Goal: Task Accomplishment & Management: Complete application form

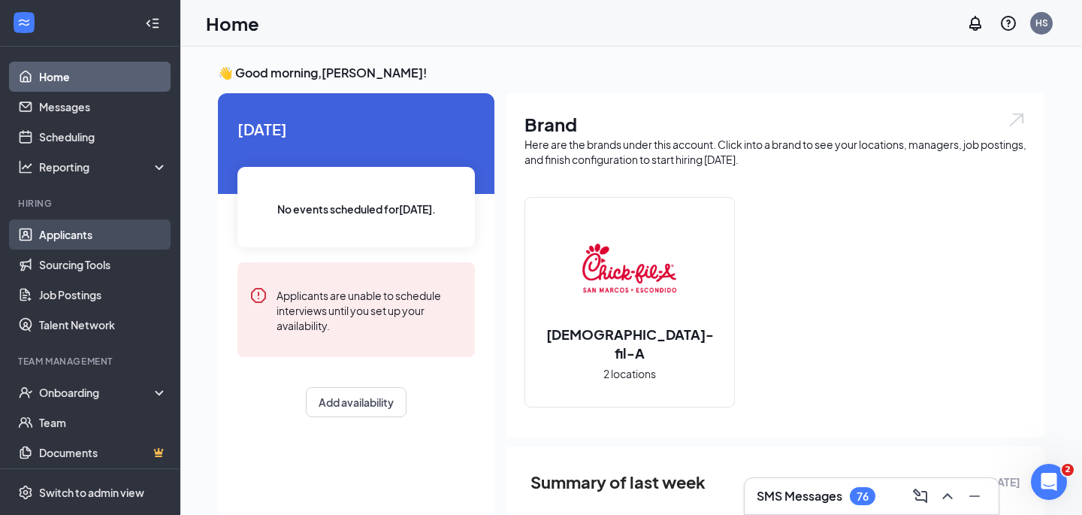
click at [102, 235] on link "Applicants" at bounding box center [103, 234] width 129 height 30
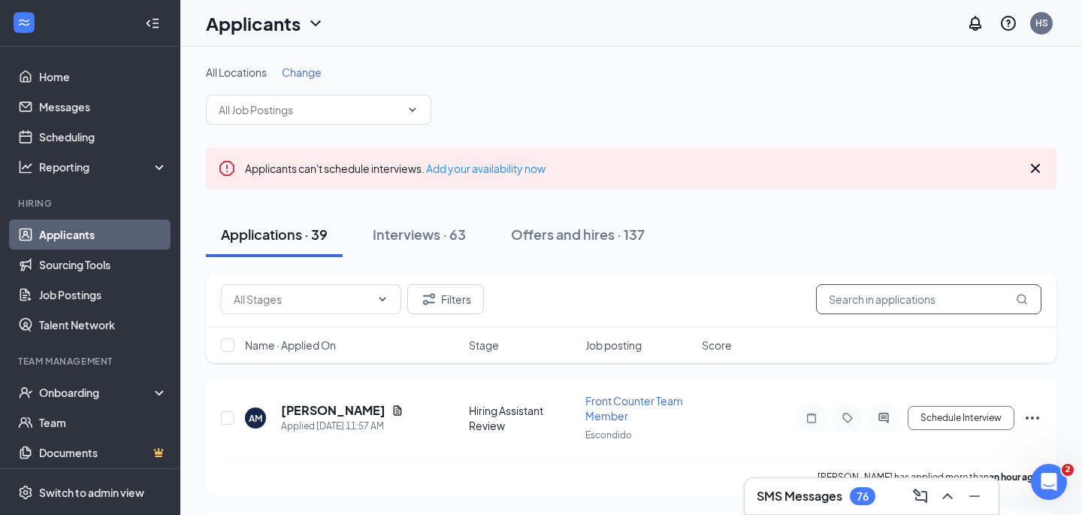
click at [841, 297] on input "text" at bounding box center [929, 299] width 226 height 30
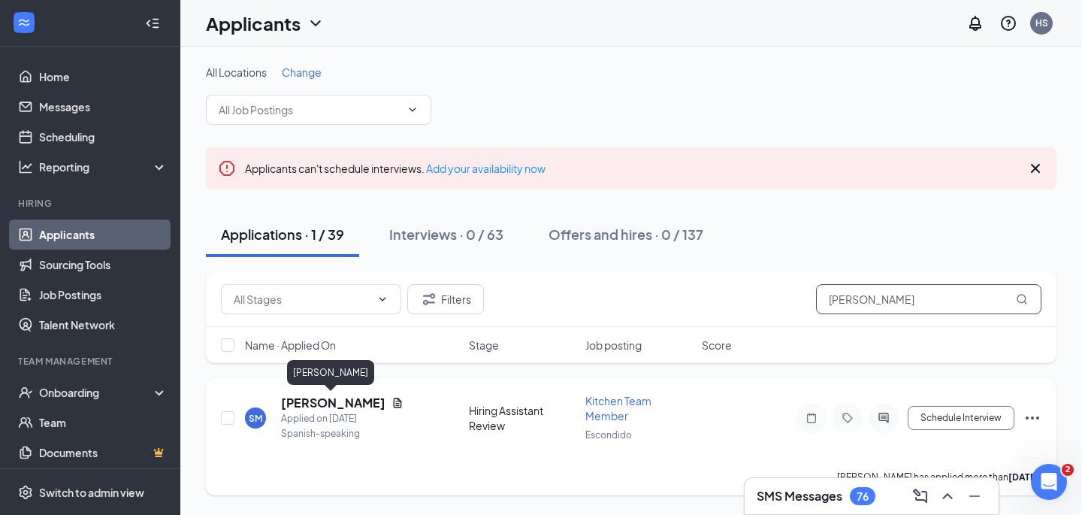
type input "[PERSON_NAME]"
click at [340, 401] on h5 "[PERSON_NAME]" at bounding box center [333, 403] width 104 height 17
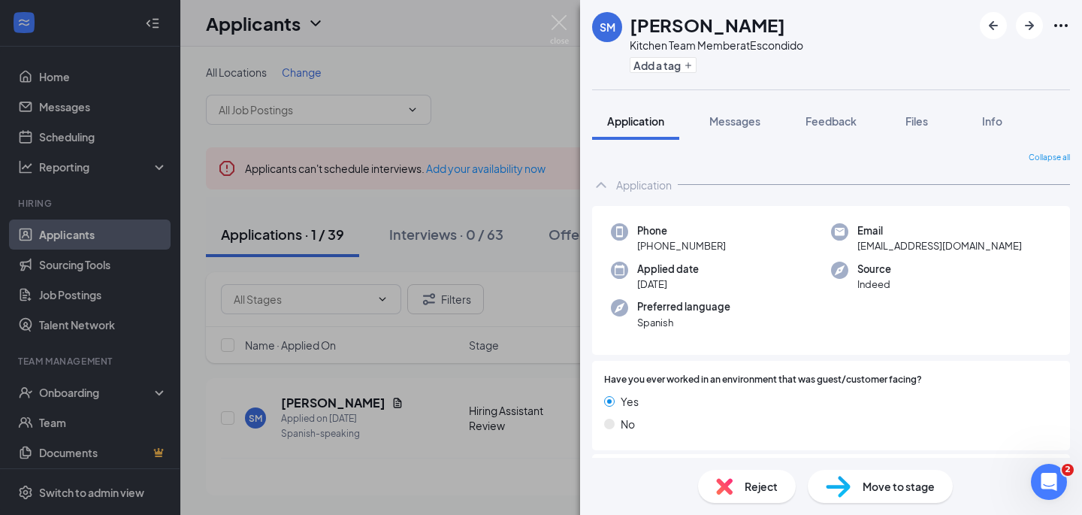
click at [872, 480] on span "Move to stage" at bounding box center [899, 486] width 72 height 17
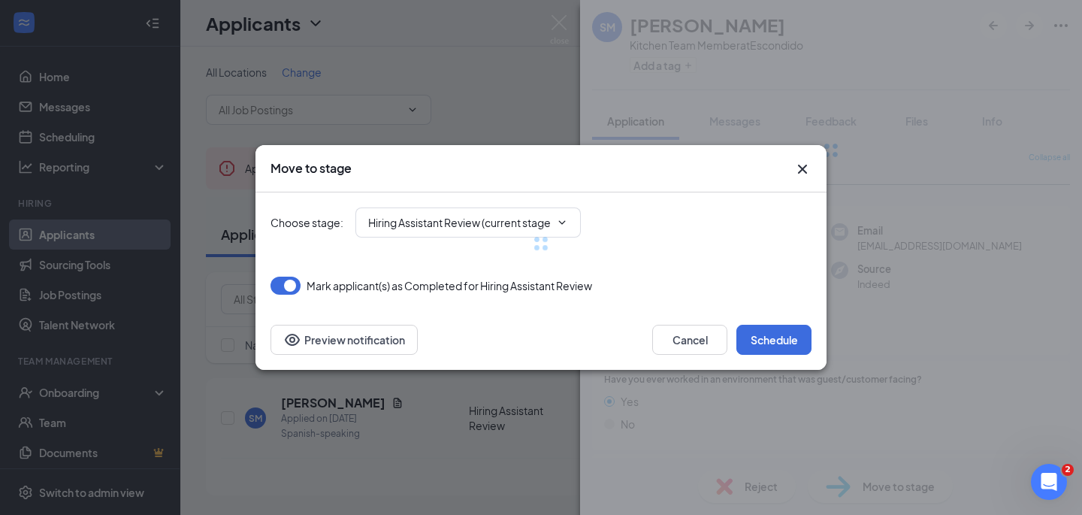
type input "Video Interview (next stage)"
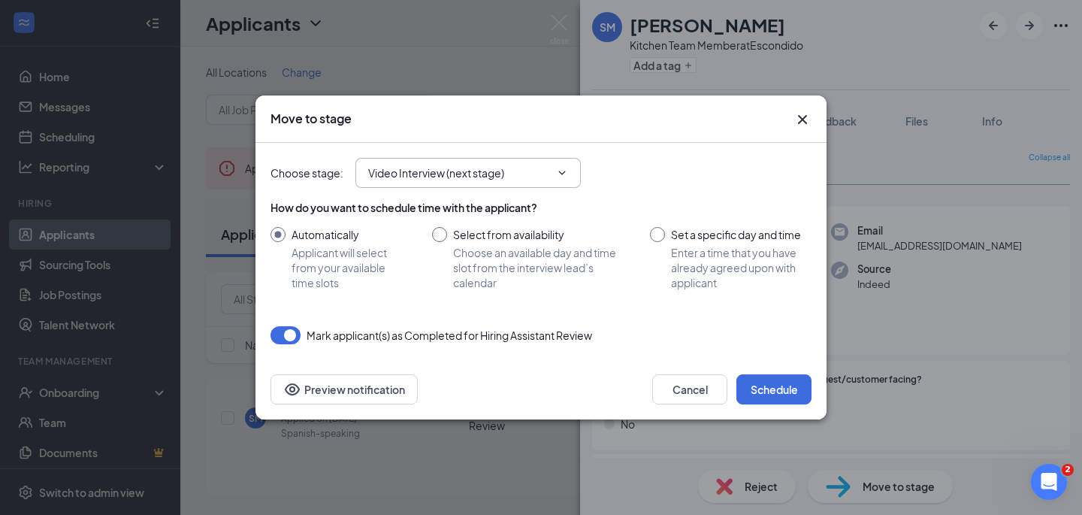
click at [556, 174] on span at bounding box center [560, 173] width 15 height 12
click at [562, 174] on icon "ChevronDown" at bounding box center [562, 173] width 7 height 4
click at [707, 389] on button "Cancel" at bounding box center [689, 389] width 75 height 30
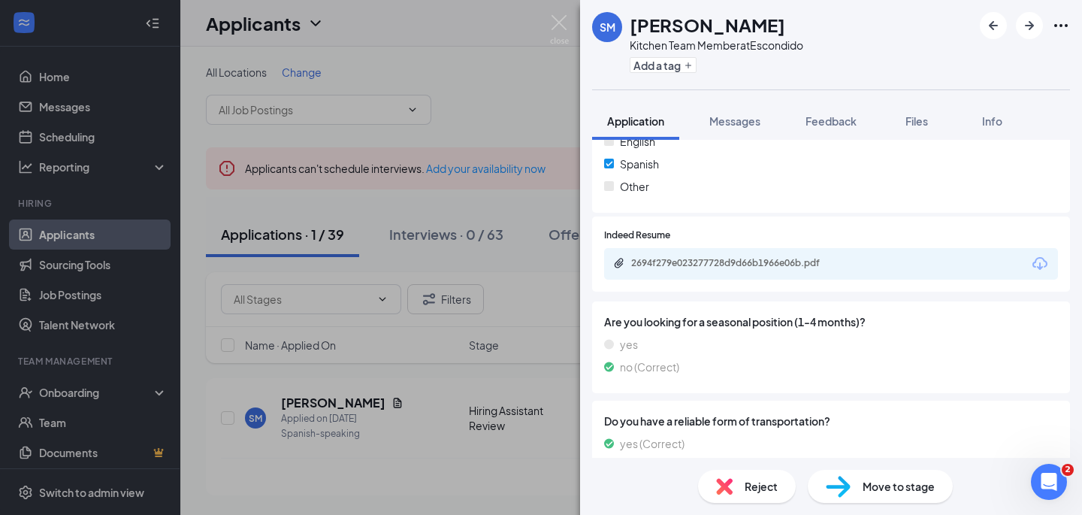
scroll to position [1125, 0]
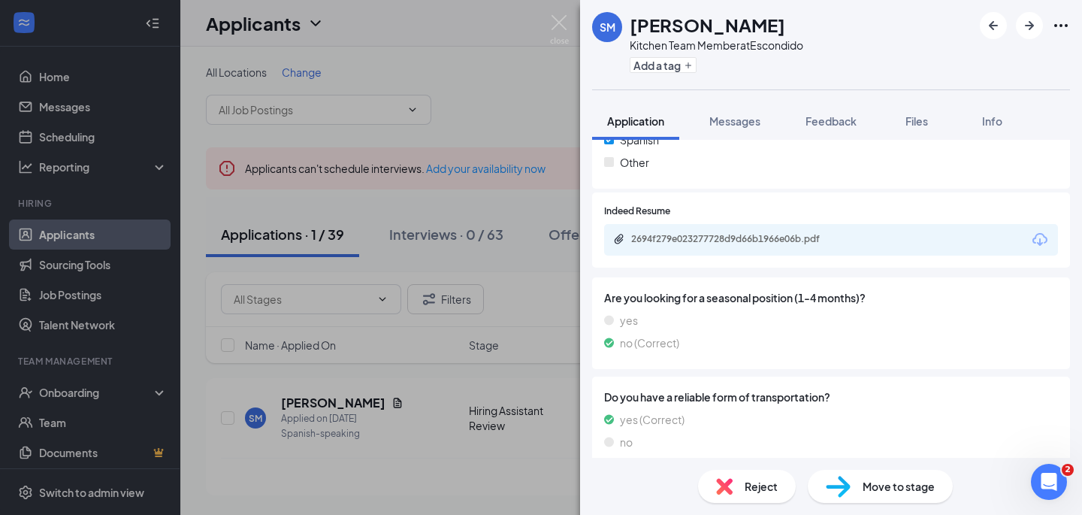
click at [852, 484] on div "Move to stage" at bounding box center [880, 486] width 145 height 33
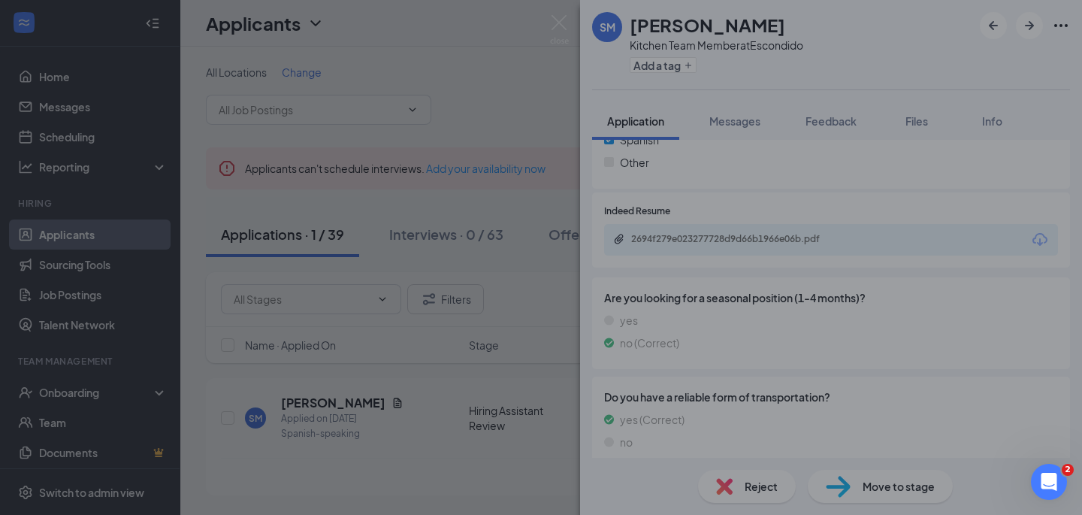
scroll to position [1118, 0]
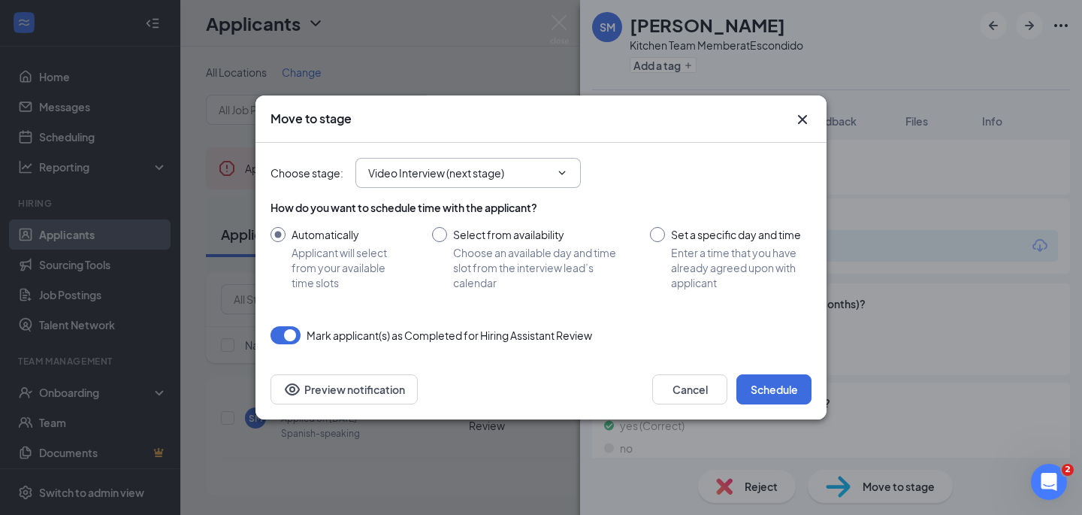
click at [561, 175] on icon "ChevronDown" at bounding box center [562, 173] width 12 height 12
click at [495, 168] on input "Video Interview (next stage)" at bounding box center [459, 173] width 182 height 17
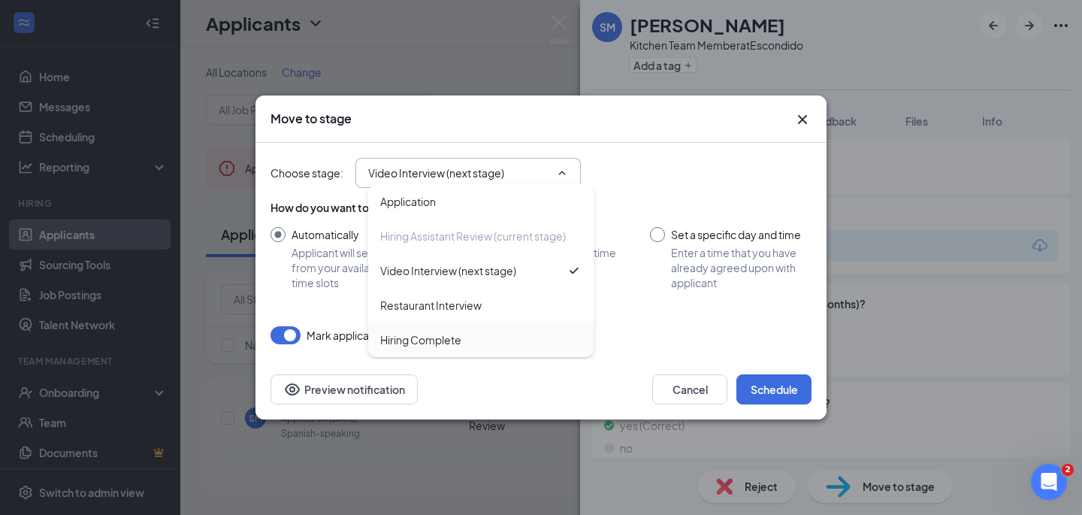
click at [437, 340] on div "Hiring Complete" at bounding box center [420, 339] width 81 height 17
type input "Hiring Complete"
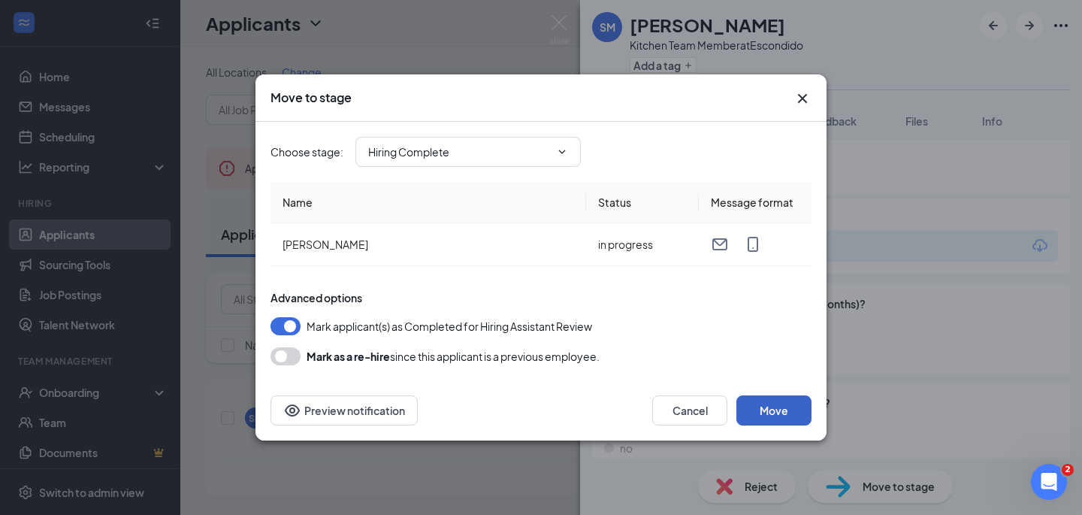
click at [766, 410] on button "Move" at bounding box center [774, 410] width 75 height 30
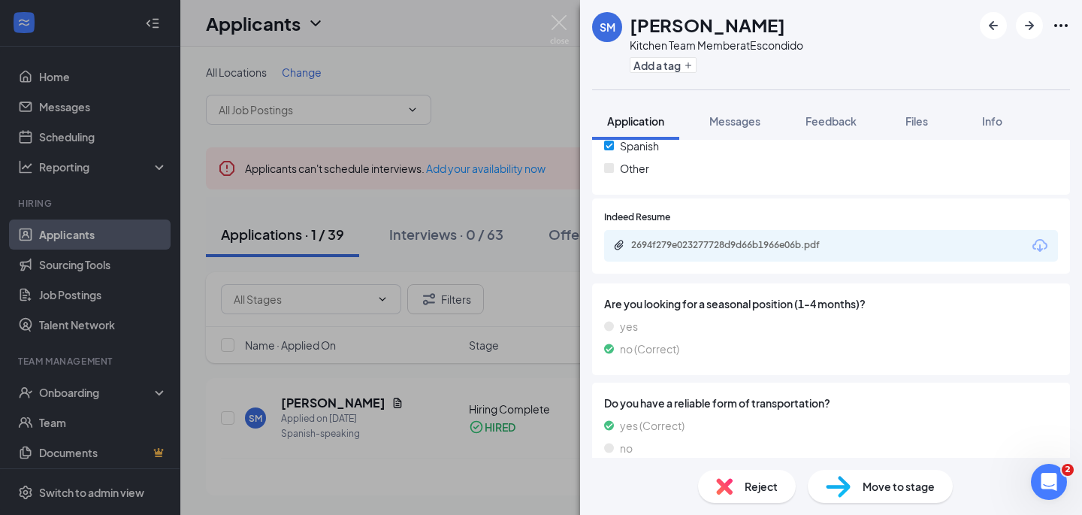
click at [921, 491] on span "Move to stage" at bounding box center [899, 486] width 72 height 17
type input "Video Interview (next stage)"
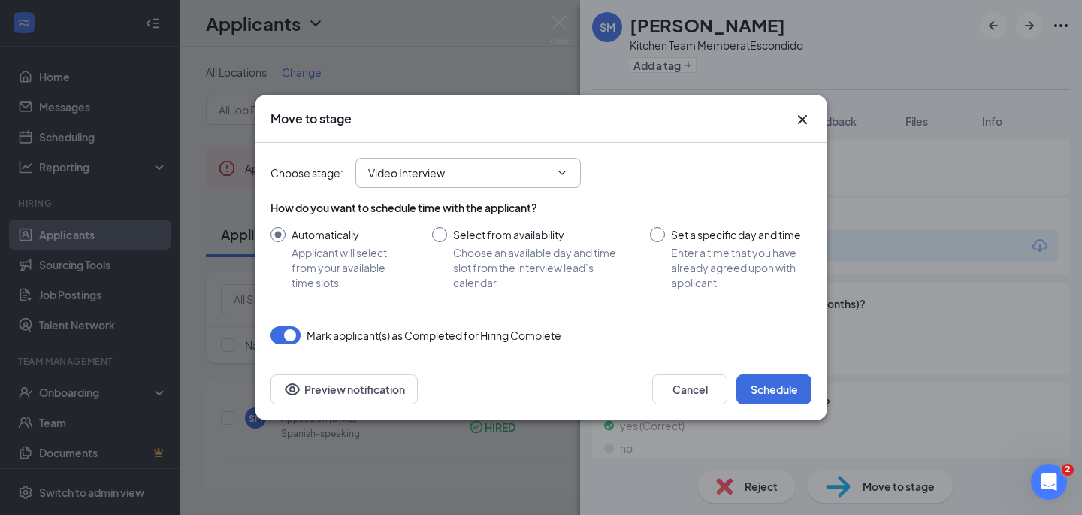
click at [565, 177] on icon "ChevronDown" at bounding box center [562, 173] width 12 height 12
click at [543, 172] on input "Video Interview" at bounding box center [459, 173] width 182 height 17
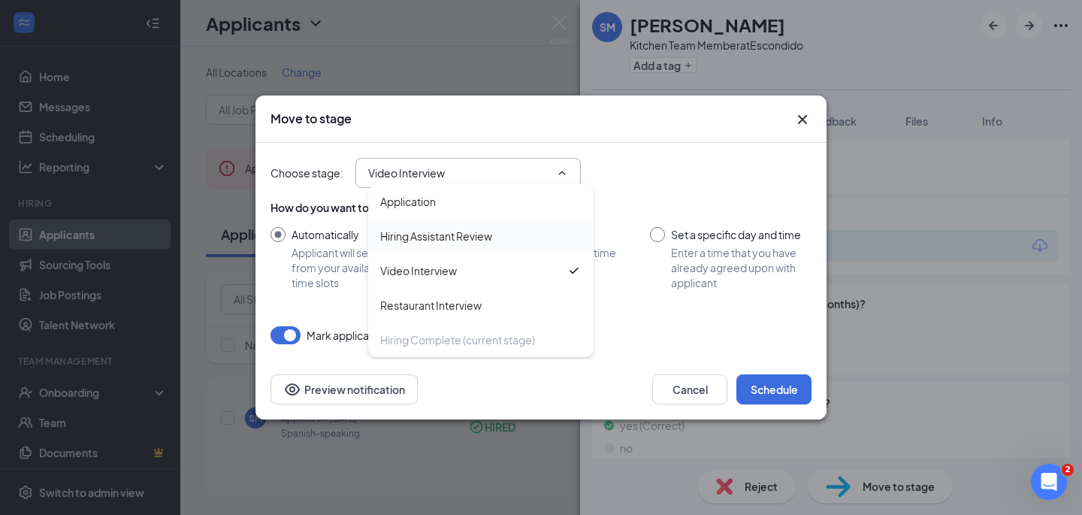
click at [481, 235] on div "Hiring Assistant Review" at bounding box center [436, 236] width 112 height 17
type input "Hiring Assistant Review"
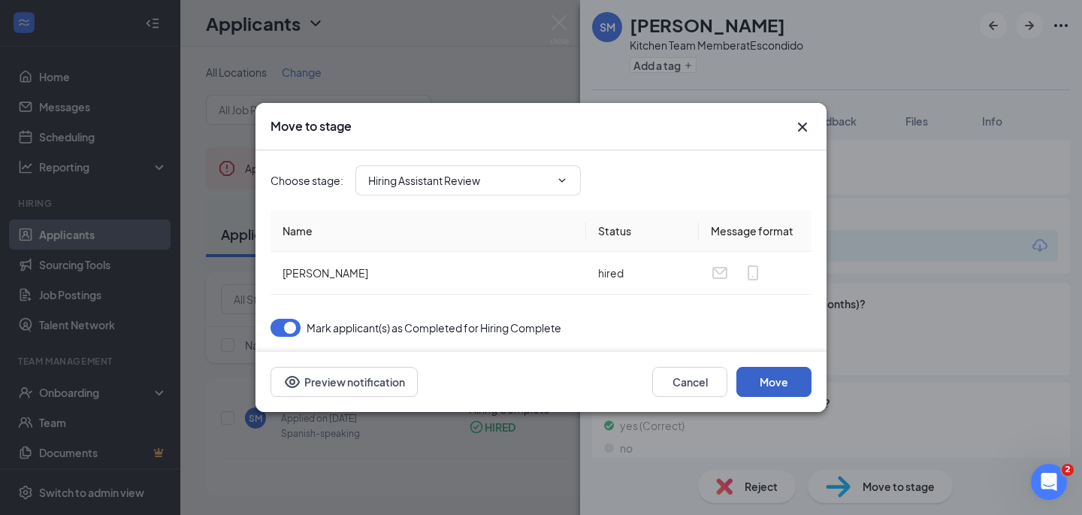
click at [769, 389] on button "Move" at bounding box center [774, 382] width 75 height 30
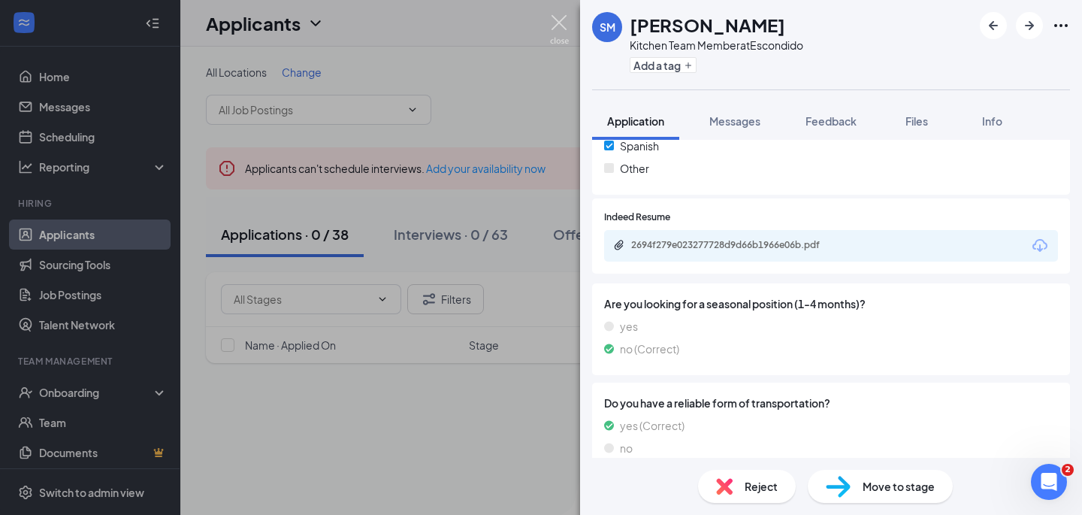
click at [562, 29] on img at bounding box center [559, 29] width 19 height 29
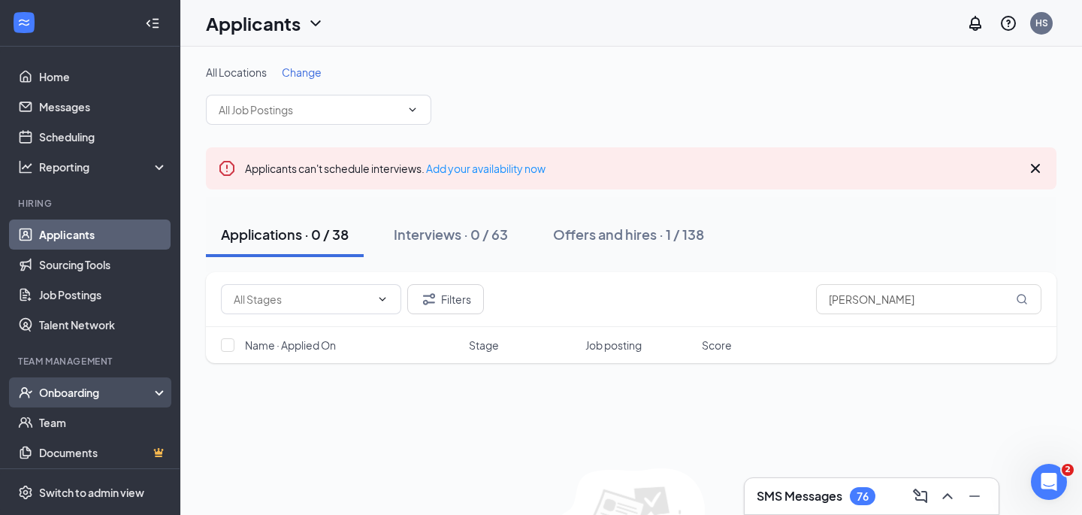
click at [153, 389] on div "Onboarding" at bounding box center [97, 392] width 116 height 15
click at [118, 422] on link "Overview" at bounding box center [103, 422] width 129 height 30
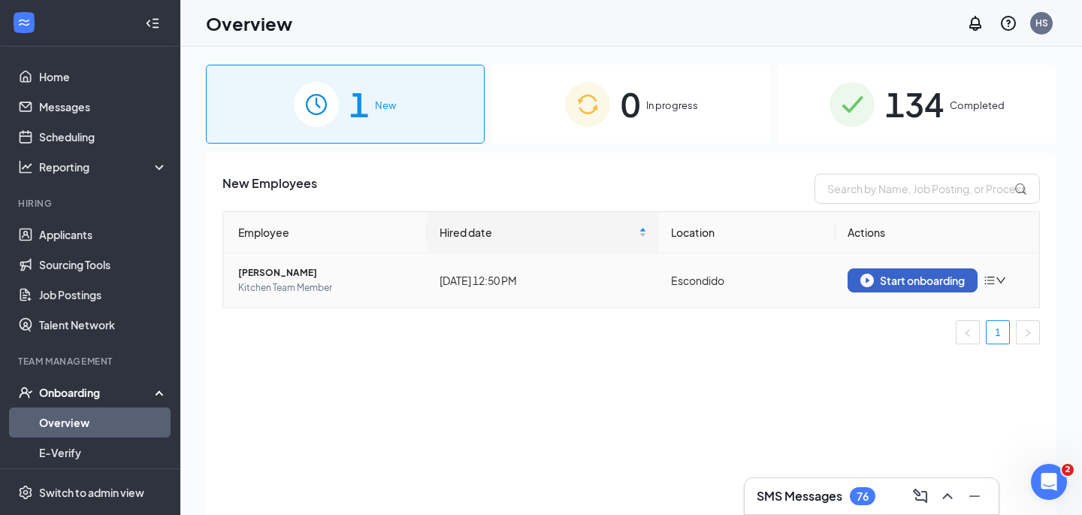
click at [867, 289] on button "Start onboarding" at bounding box center [913, 280] width 130 height 24
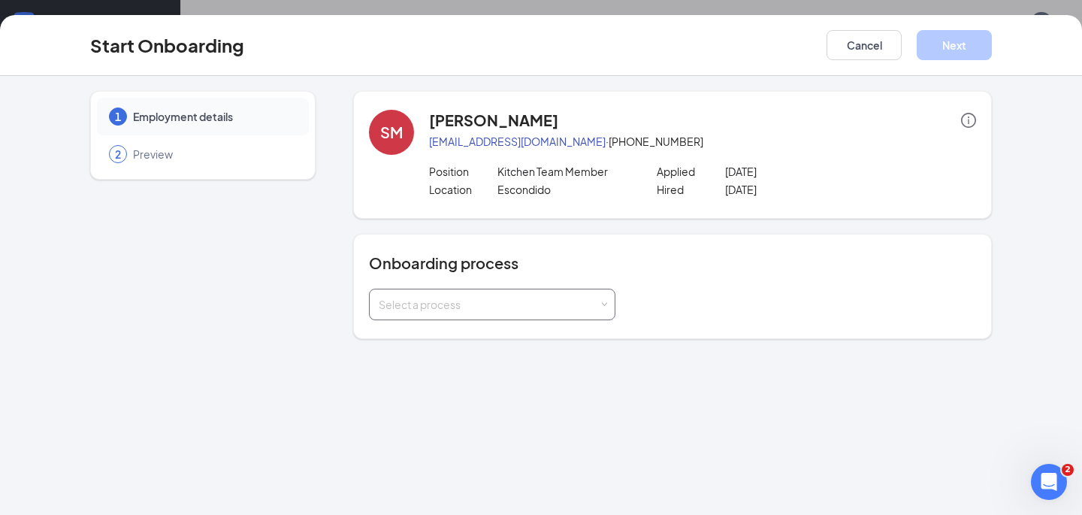
click at [604, 298] on div "Select a process" at bounding box center [492, 304] width 227 height 30
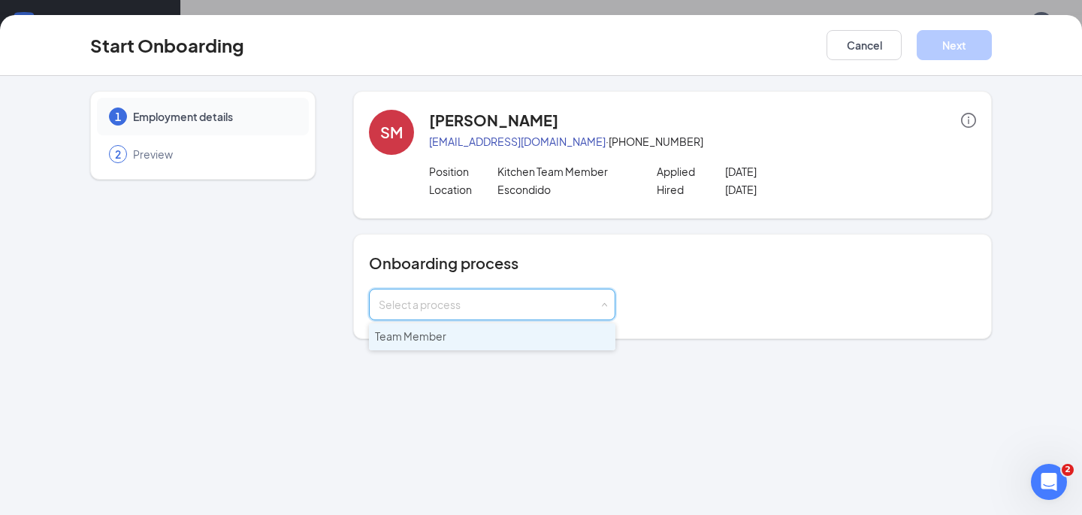
click at [571, 333] on li "Team Member" at bounding box center [492, 336] width 247 height 27
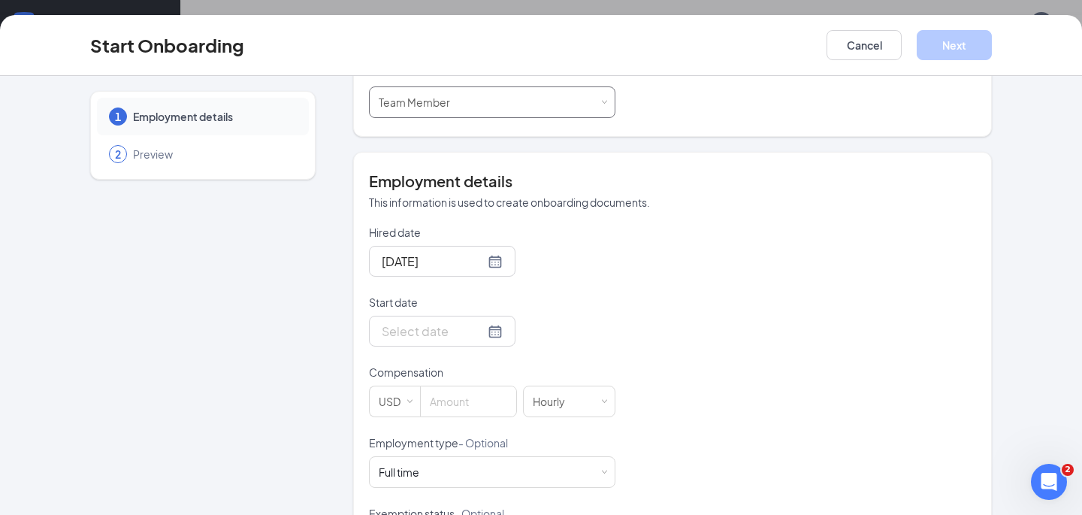
scroll to position [240, 0]
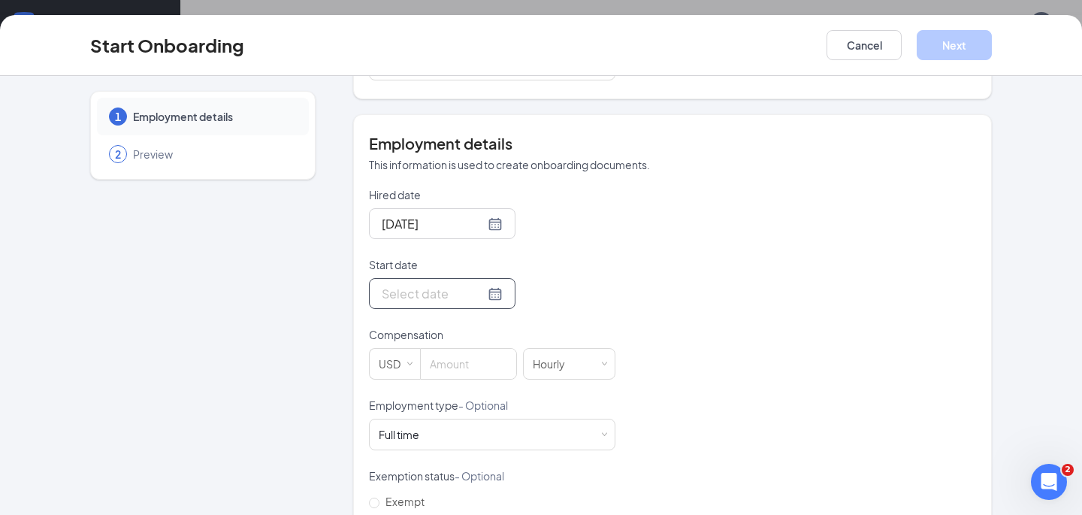
click at [478, 293] on div at bounding box center [442, 293] width 121 height 19
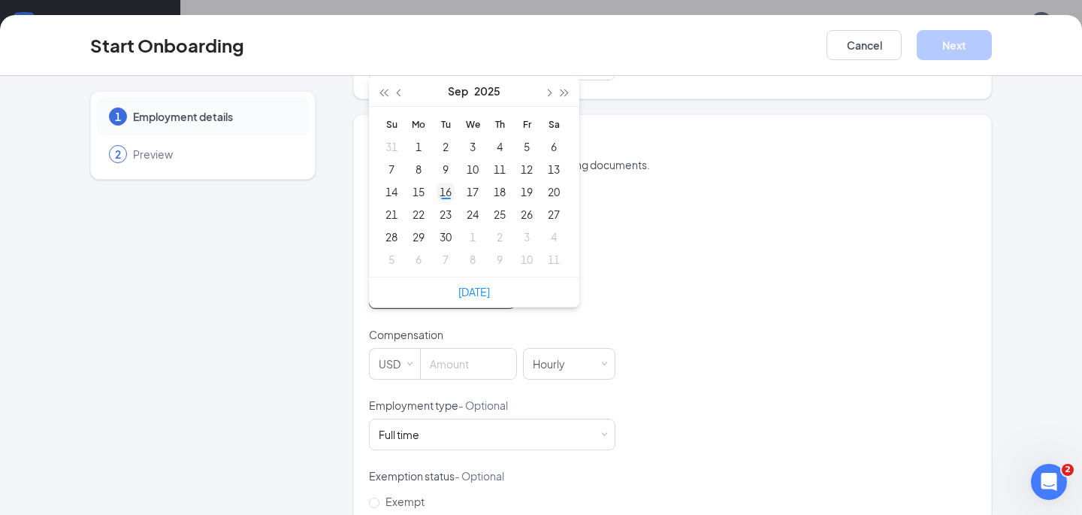
type input "[DATE]"
click at [448, 192] on div "16" at bounding box center [446, 192] width 18 height 18
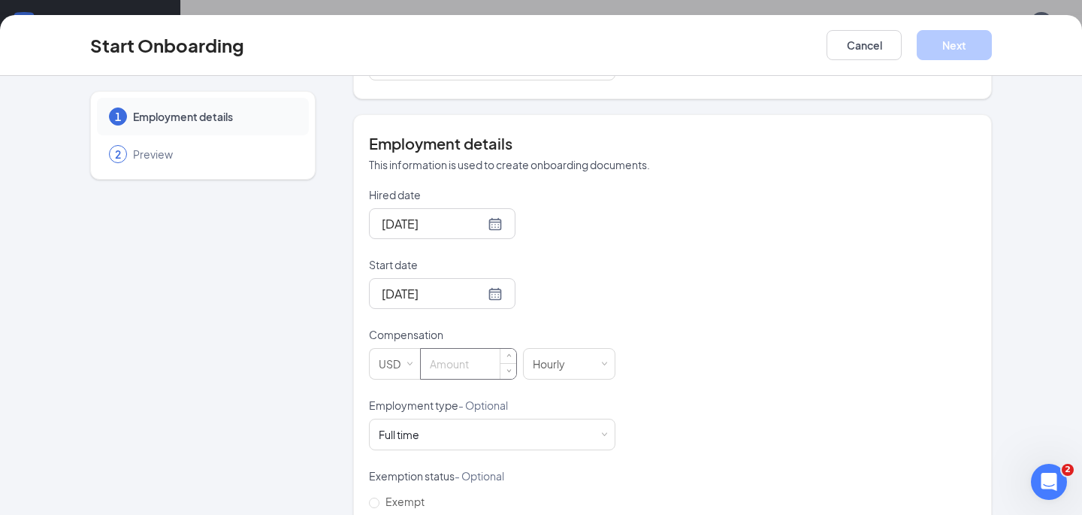
click at [486, 363] on input at bounding box center [468, 364] width 95 height 30
type input "20"
click at [636, 410] on div "Hired date [DATE] Start date [DATE] [DATE] Su Mo Tu We Th Fr Sa 31 1 2 3 4 5 6 …" at bounding box center [672, 362] width 607 height 350
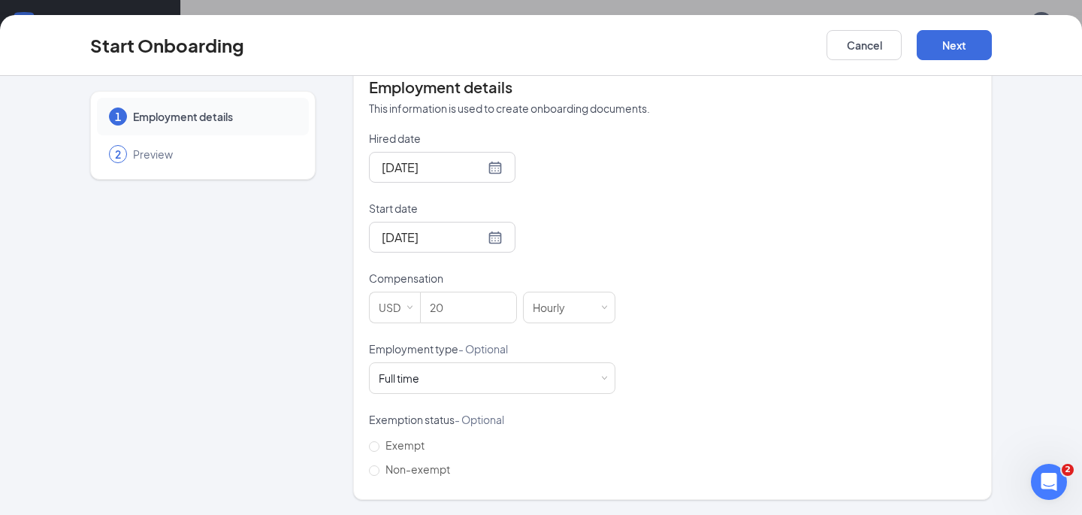
scroll to position [296, 0]
click at [603, 377] on span at bounding box center [604, 378] width 7 height 7
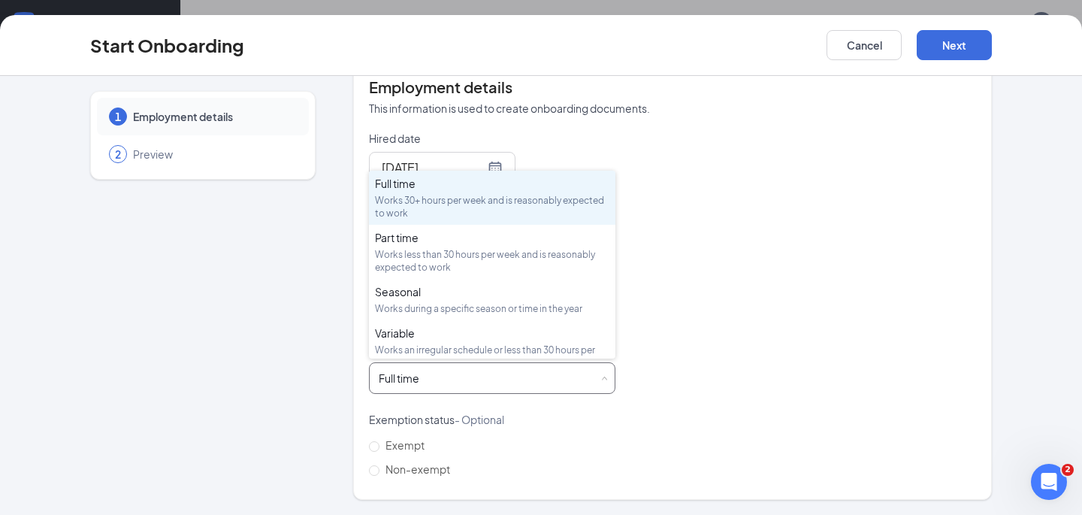
click at [533, 384] on div "Full time Works 30+ hours per week and is reasonably expected to work" at bounding box center [492, 378] width 227 height 30
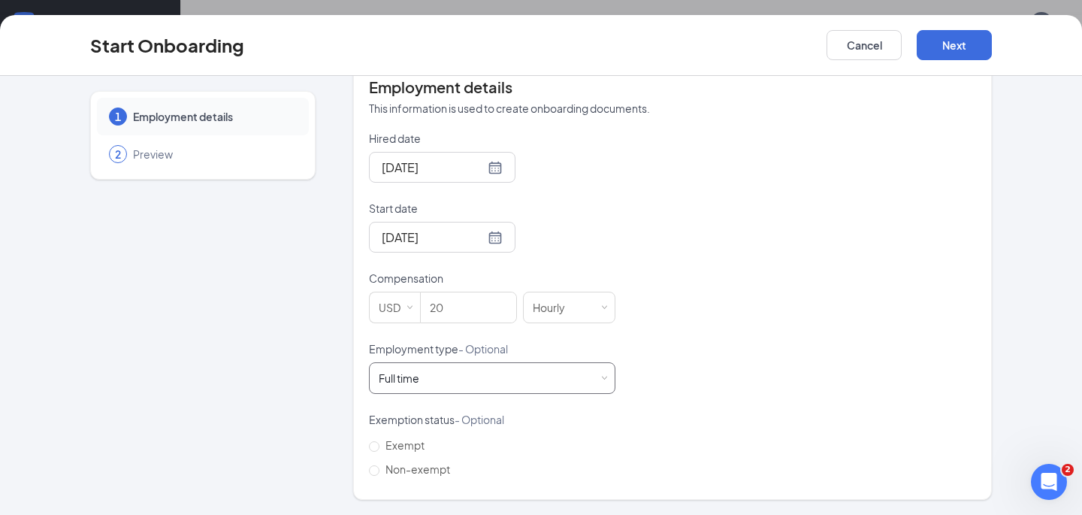
click at [525, 381] on div "Full time Works 30+ hours per week and is reasonably expected to work" at bounding box center [492, 378] width 227 height 30
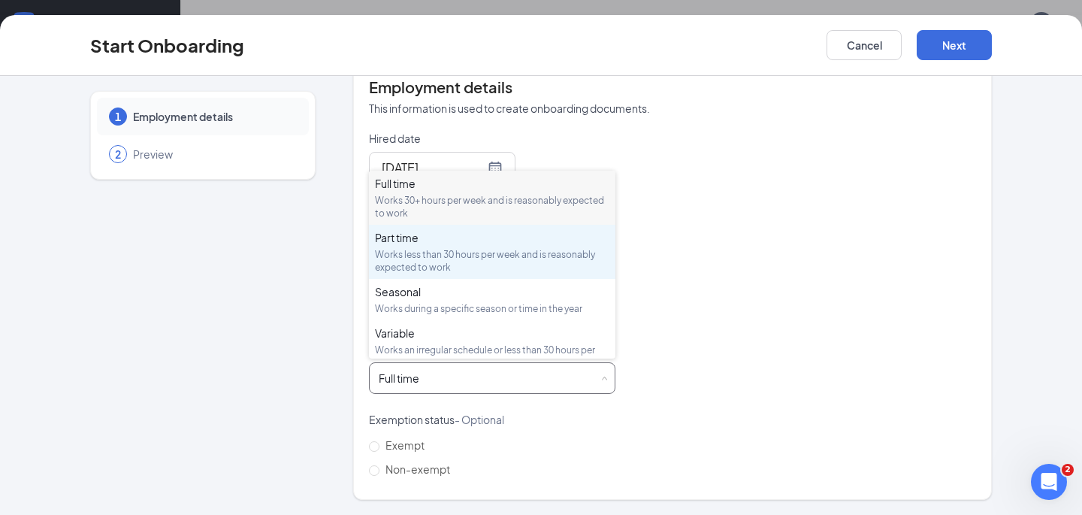
click at [473, 245] on div "Part time Works less than 30 hours per week and is reasonably expected to work" at bounding box center [492, 252] width 235 height 44
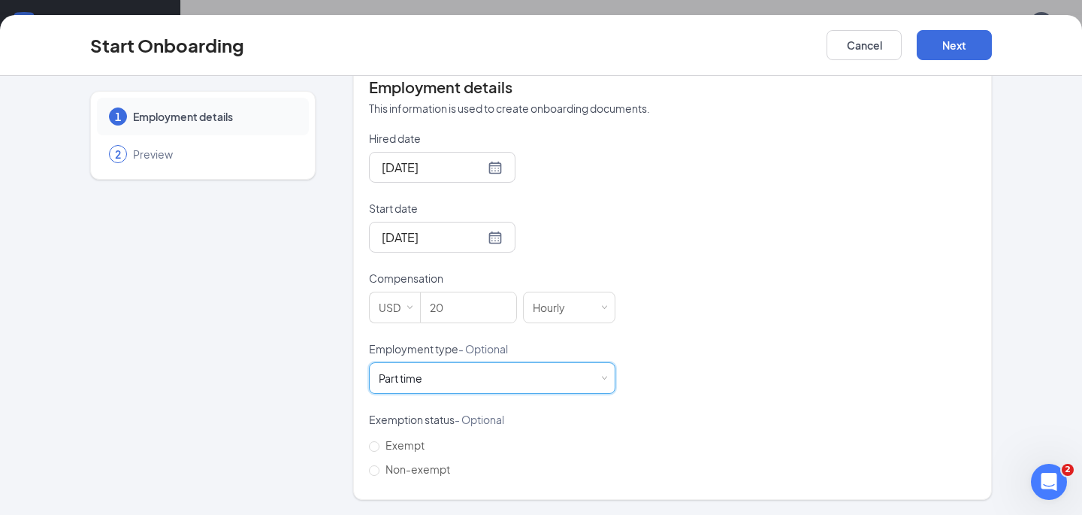
click at [706, 368] on div "Hired date [DATE] Start date [DATE] [DATE] Su Mo Tu We Th Fr Sa 31 1 2 3 4 5 6 …" at bounding box center [672, 306] width 607 height 350
click at [377, 468] on input "Non-exempt" at bounding box center [374, 470] width 11 height 11
radio input "true"
click at [946, 41] on button "Next" at bounding box center [954, 45] width 75 height 30
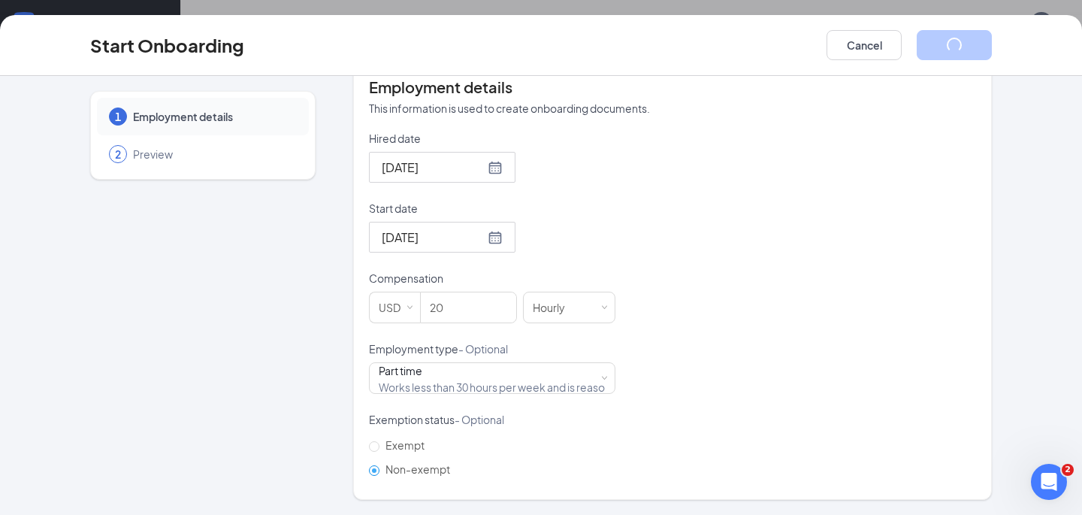
scroll to position [15, 0]
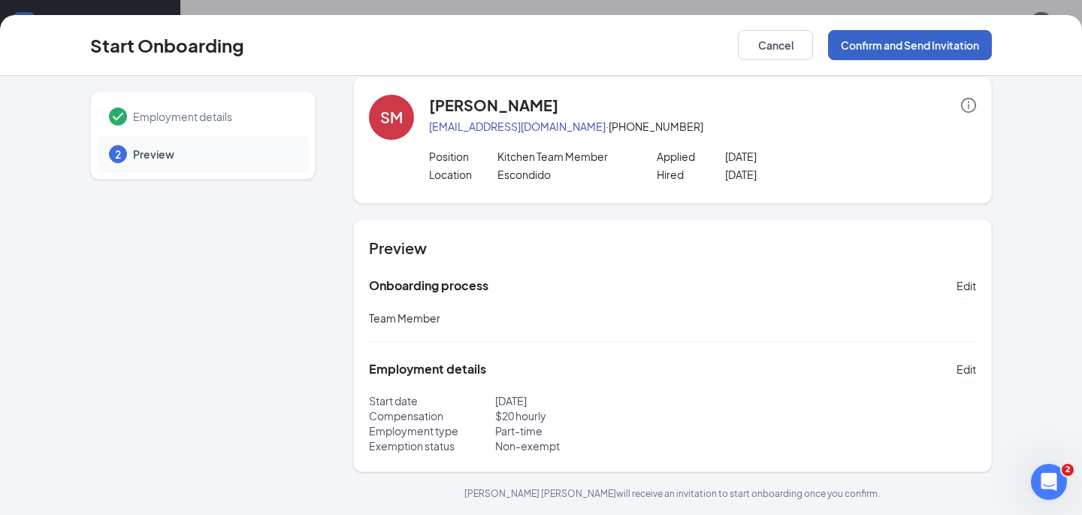
click at [913, 46] on button "Confirm and Send Invitation" at bounding box center [910, 45] width 164 height 30
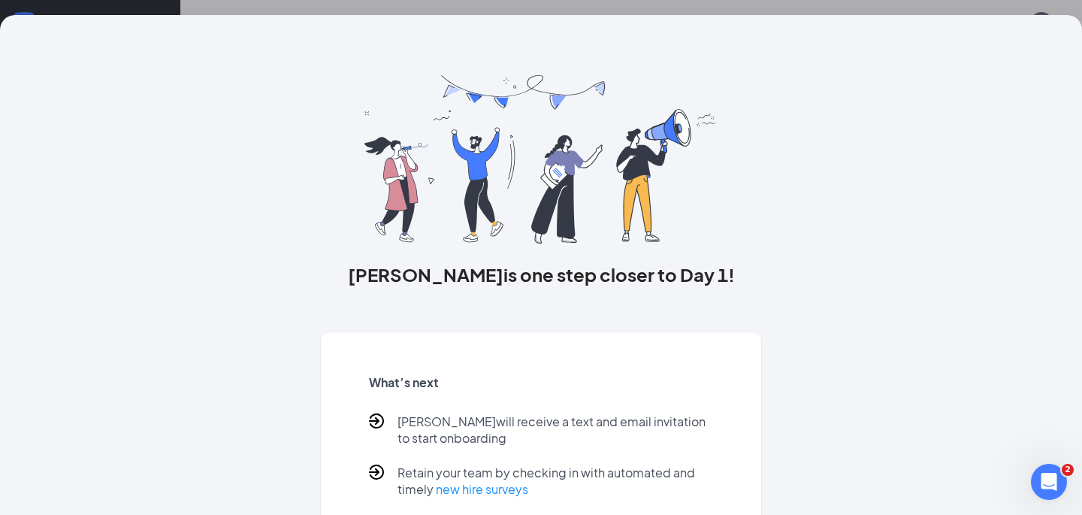
scroll to position [82, 0]
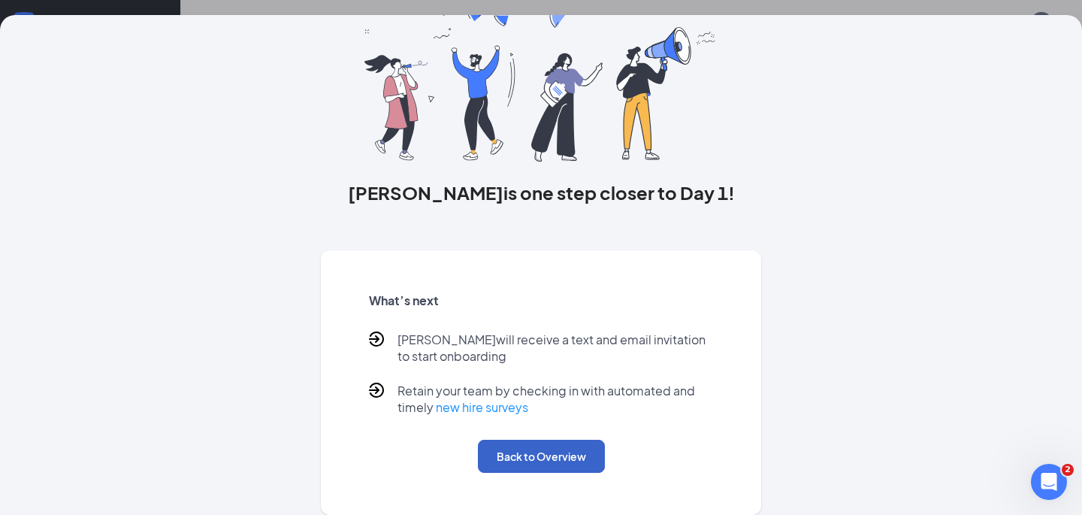
click at [555, 454] on button "Back to Overview" at bounding box center [541, 456] width 127 height 33
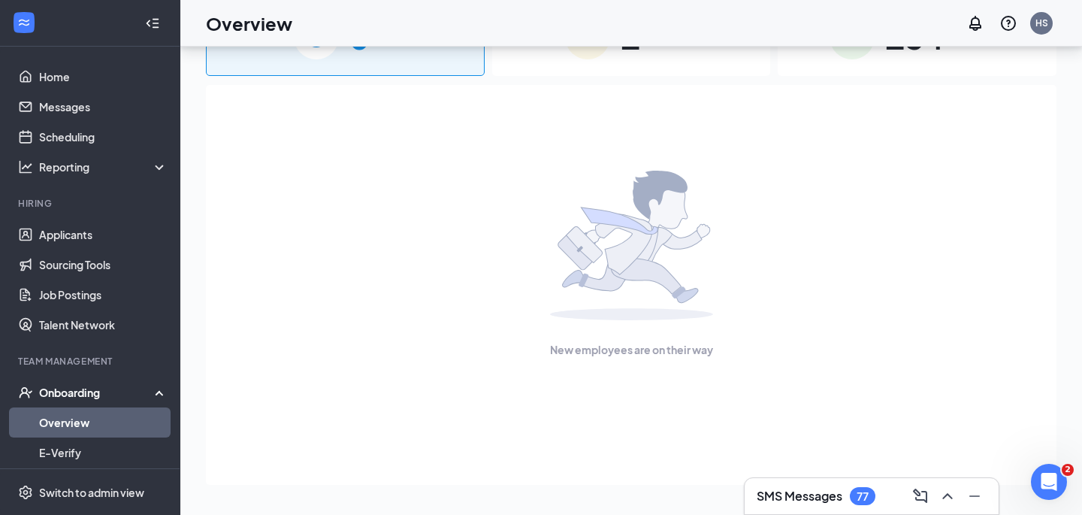
scroll to position [0, 0]
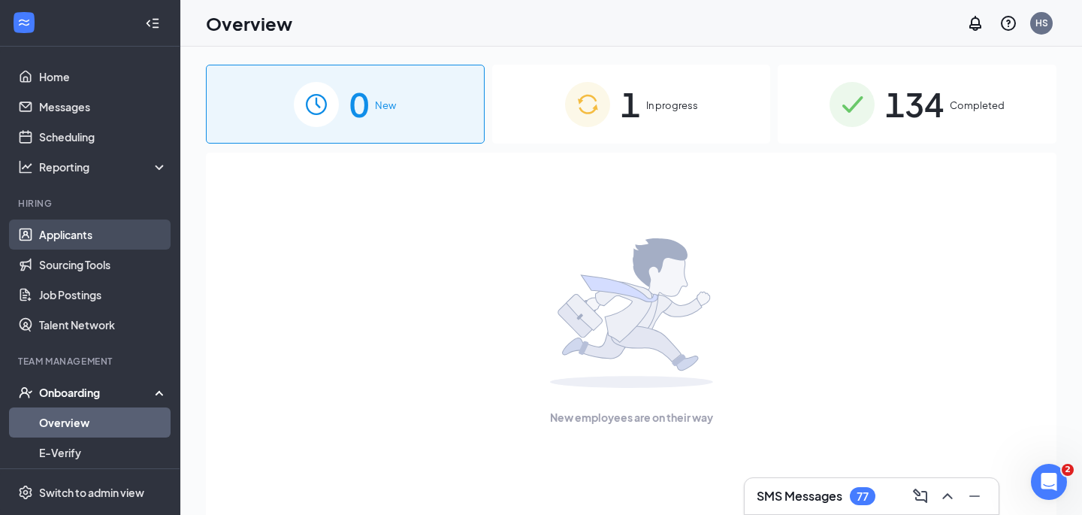
click at [90, 238] on link "Applicants" at bounding box center [103, 234] width 129 height 30
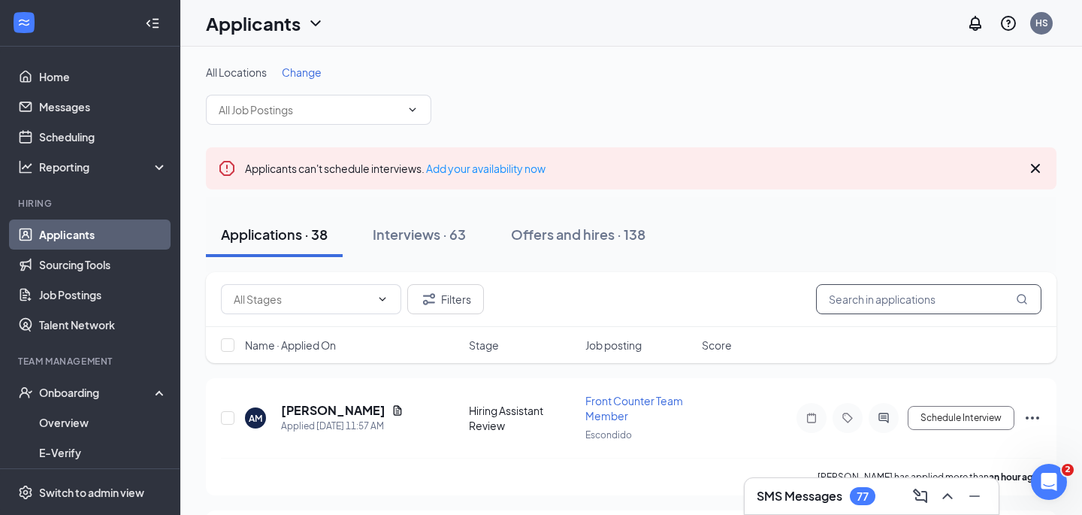
click at [868, 302] on input "text" at bounding box center [929, 299] width 226 height 30
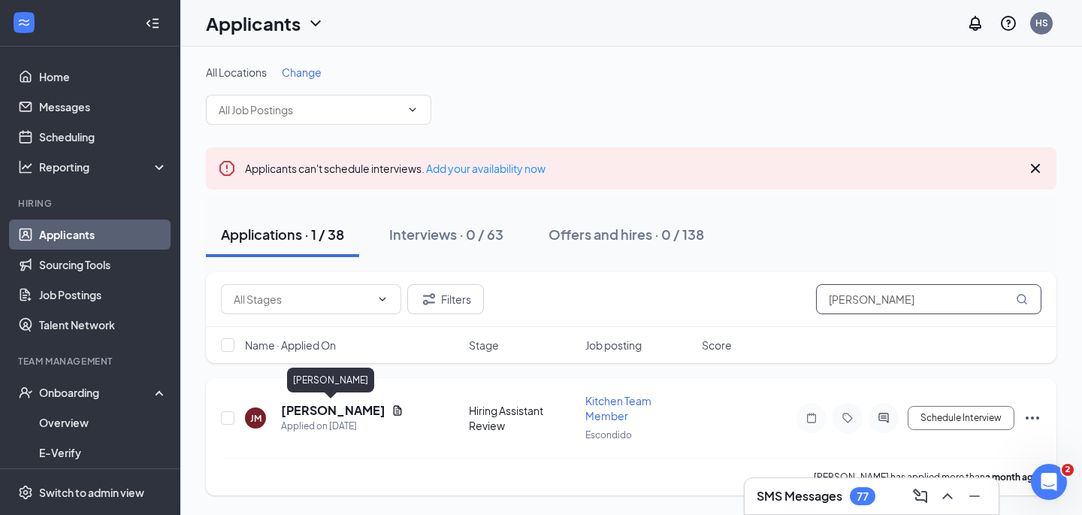
type input "[PERSON_NAME]"
click at [349, 413] on h5 "[PERSON_NAME]" at bounding box center [333, 410] width 104 height 17
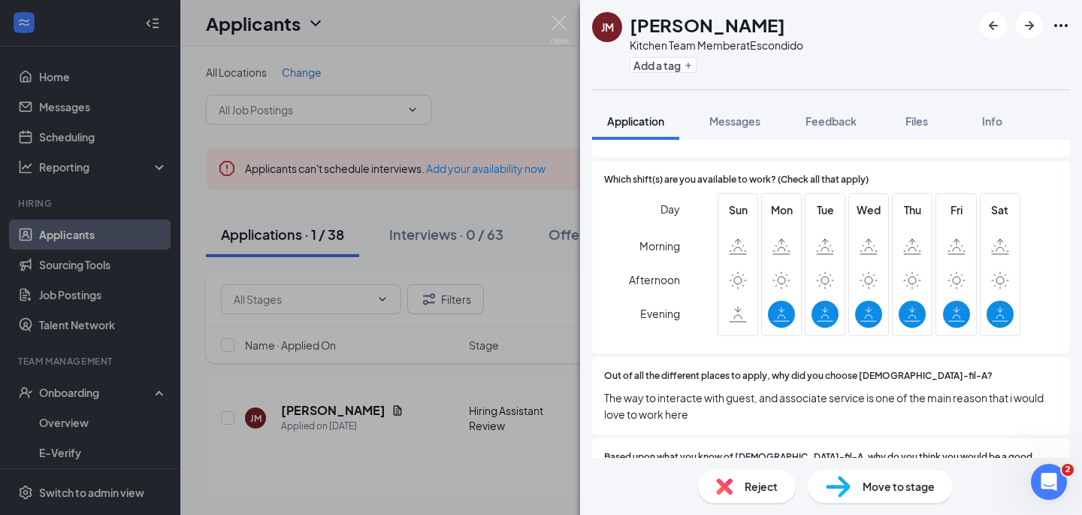
scroll to position [463, 0]
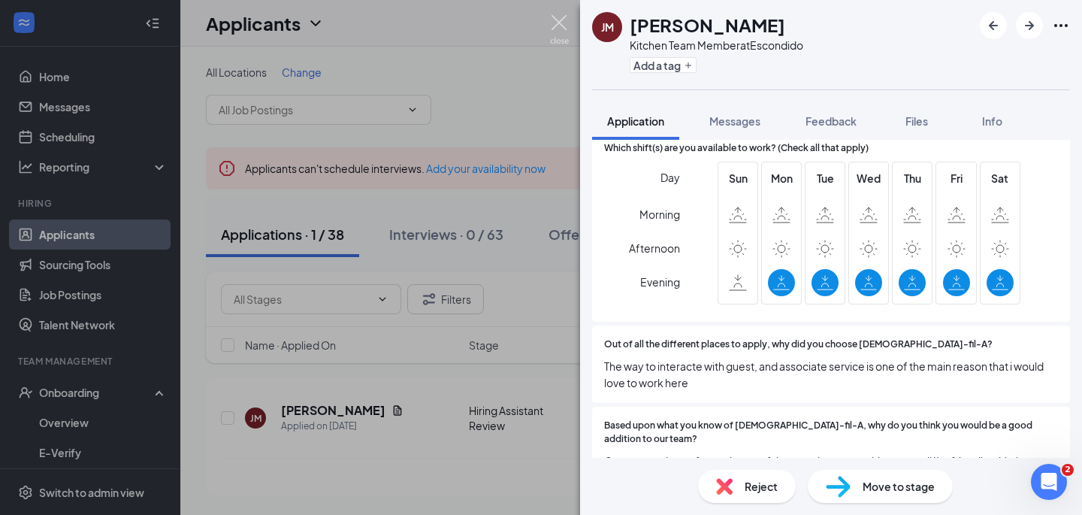
click at [562, 18] on img at bounding box center [559, 29] width 19 height 29
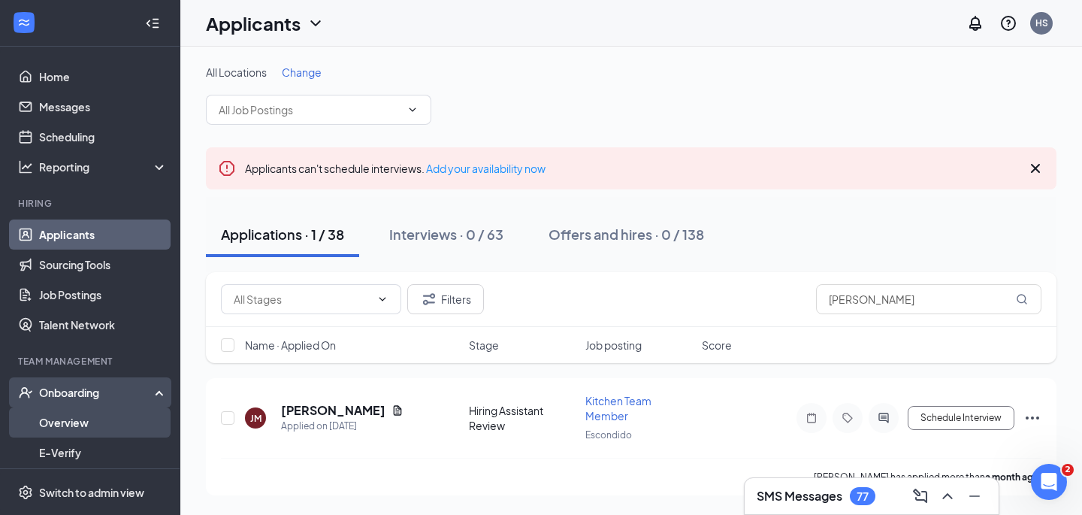
click at [90, 416] on link "Overview" at bounding box center [103, 422] width 129 height 30
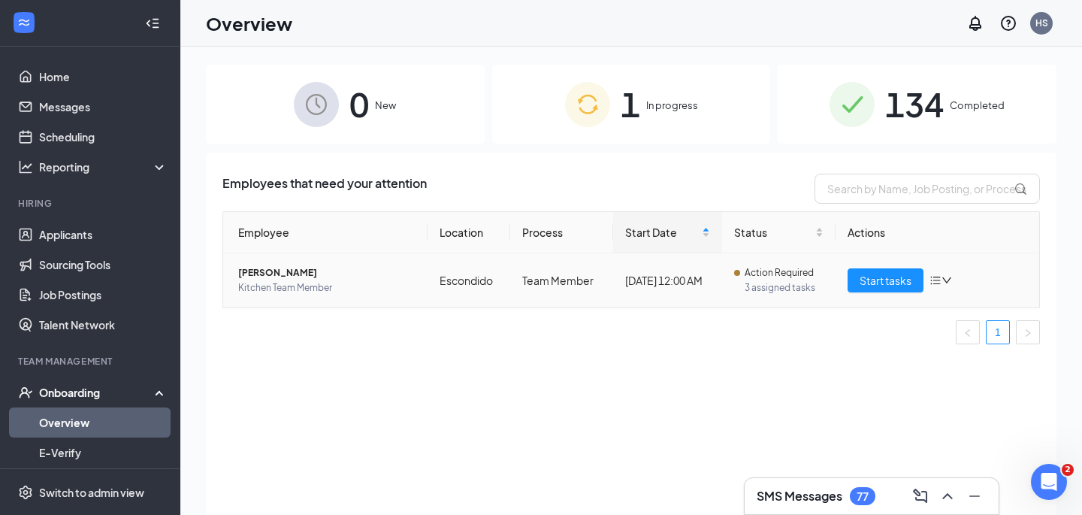
click at [297, 289] on span "Kitchen Team Member" at bounding box center [326, 287] width 177 height 15
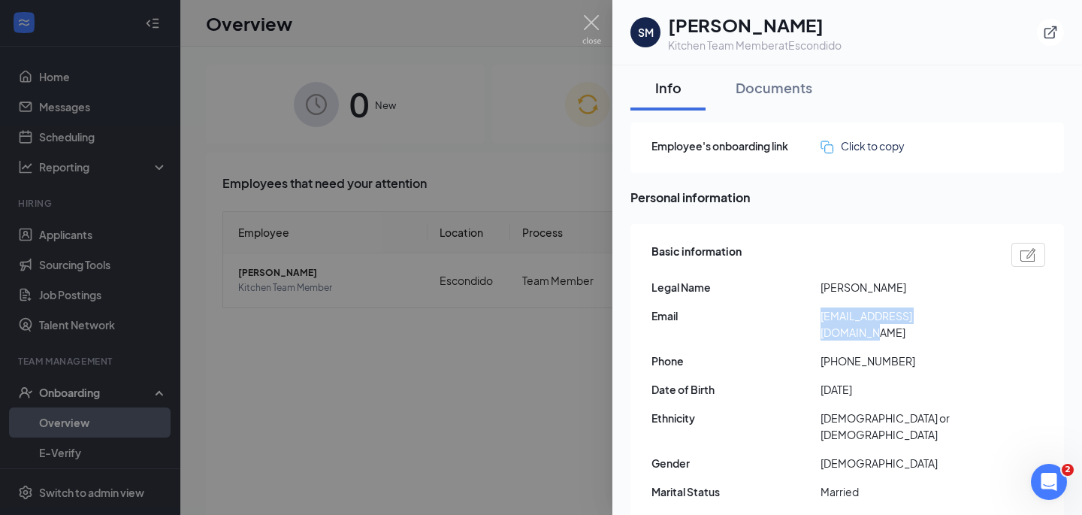
drag, startPoint x: 965, startPoint y: 316, endPoint x: 823, endPoint y: 309, distance: 142.3
click at [823, 309] on span "[EMAIL_ADDRESS][DOMAIN_NAME]" at bounding box center [905, 323] width 169 height 33
copy span "[EMAIL_ADDRESS][DOMAIN_NAME]"
